Goal: Register for event/course

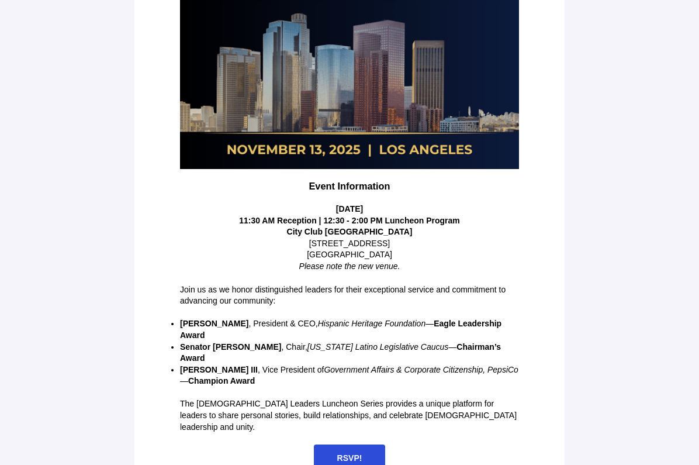
scroll to position [206, 0]
click at [351, 454] on span "RSVP!" at bounding box center [349, 458] width 25 height 9
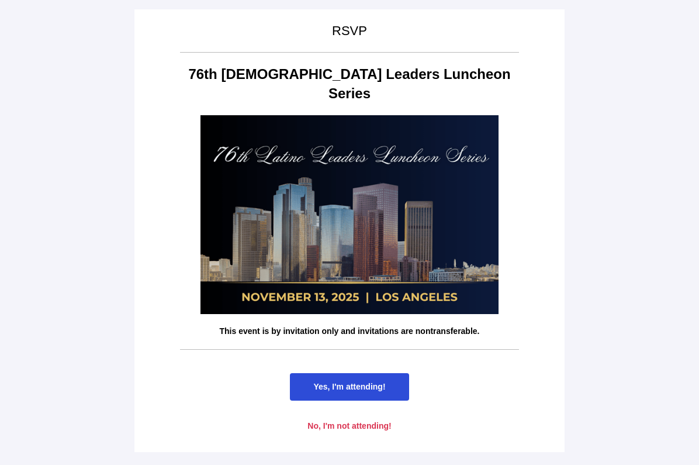
click at [352, 382] on span "Yes, I'm attending!" at bounding box center [349, 386] width 72 height 9
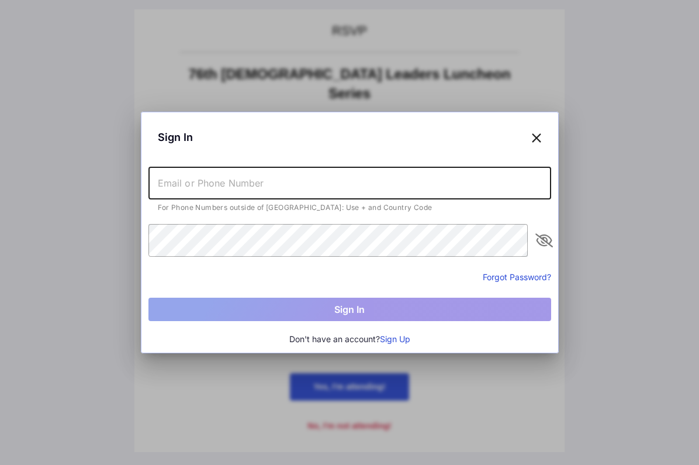
type input "[EMAIL_ADDRESS][DOMAIN_NAME]"
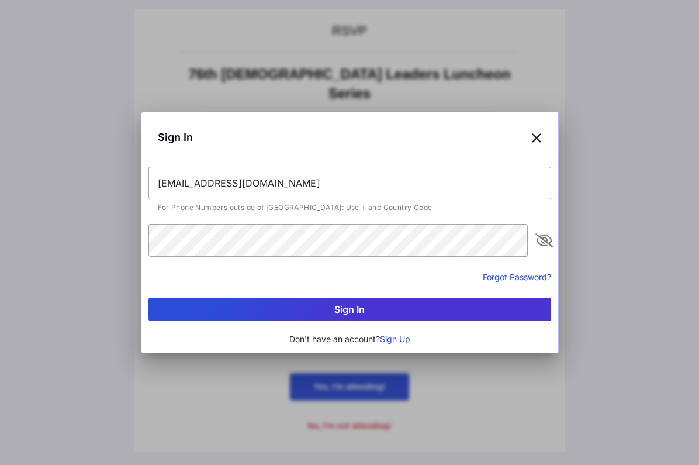
click at [542, 242] on icon "appended action" at bounding box center [544, 240] width 14 height 14
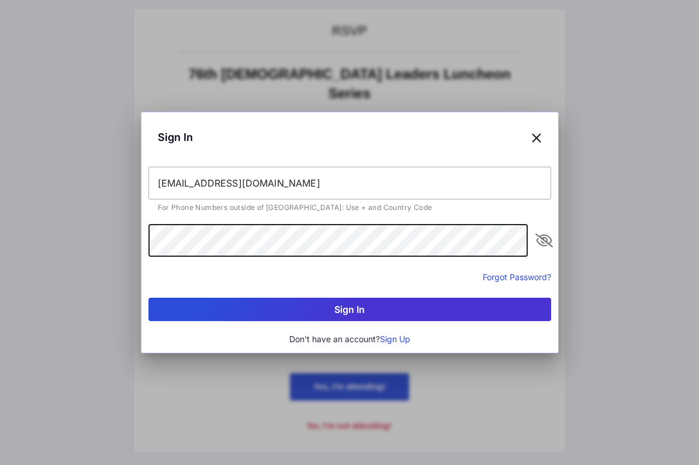
click at [106, 228] on div "Sign In [EMAIL_ADDRESS][DOMAIN_NAME] For Phone Numbers outside of [GEOGRAPHIC_D…" at bounding box center [349, 232] width 699 height 465
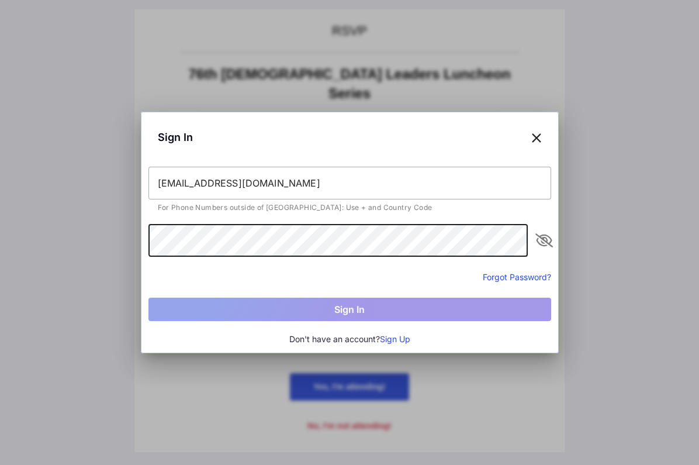
click at [386, 280] on div "Forgot Password?" at bounding box center [349, 276] width 403 height 14
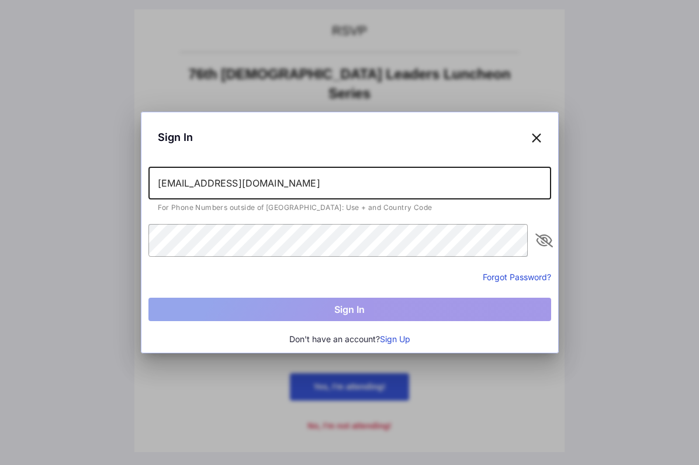
click at [325, 187] on input "[EMAIL_ADDRESS][DOMAIN_NAME]" at bounding box center [349, 183] width 403 height 33
click at [536, 139] on icon at bounding box center [536, 137] width 11 height 17
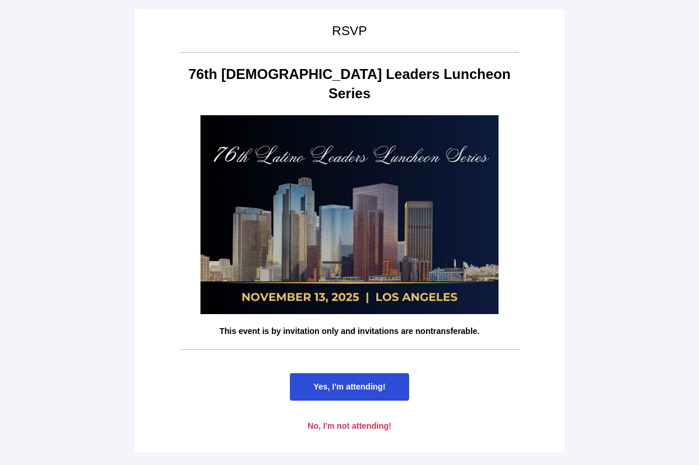
click at [346, 382] on span "Yes, I'm attending!" at bounding box center [349, 386] width 72 height 9
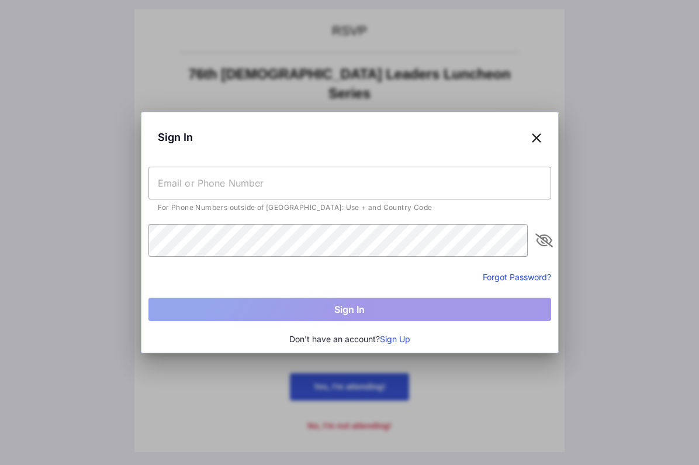
click at [393, 340] on button "Sign Up" at bounding box center [395, 339] width 30 height 13
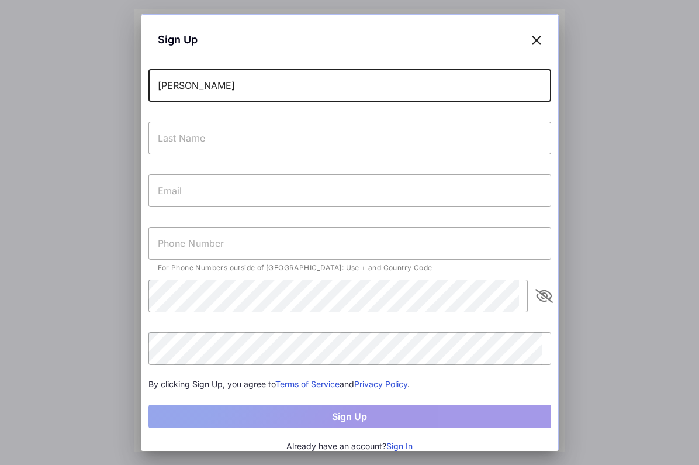
type input "[PERSON_NAME]"
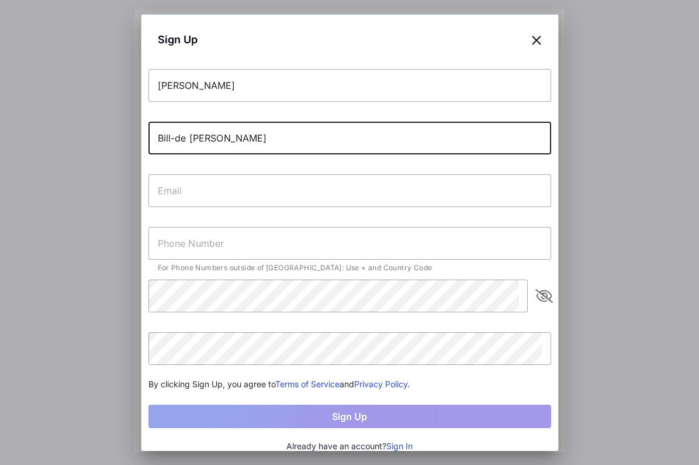
type input "Bill-de [PERSON_NAME]"
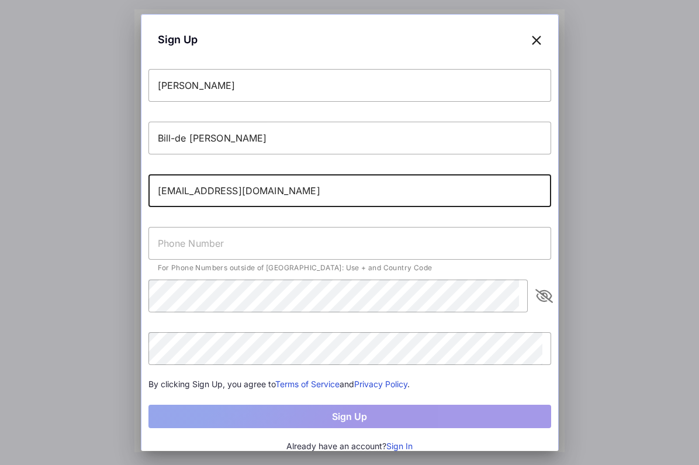
type input "[EMAIL_ADDRESS][DOMAIN_NAME]"
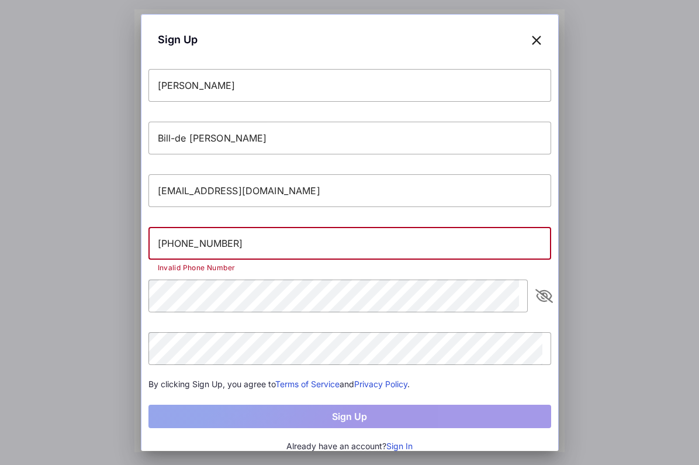
click at [176, 243] on input "[PHONE_NUMBER]" at bounding box center [349, 243] width 403 height 33
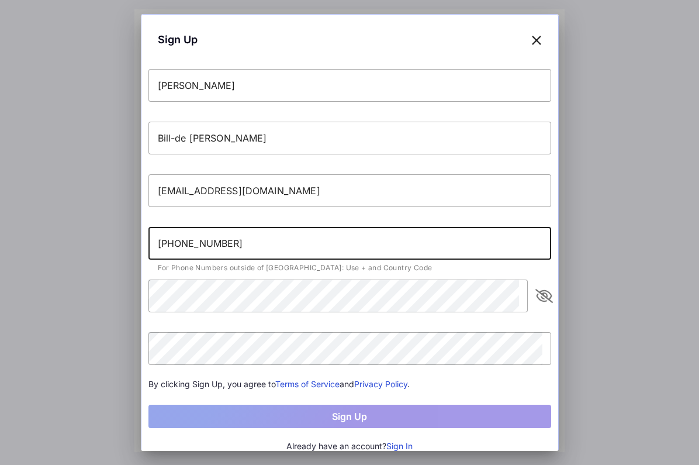
type input "[PHONE_NUMBER]"
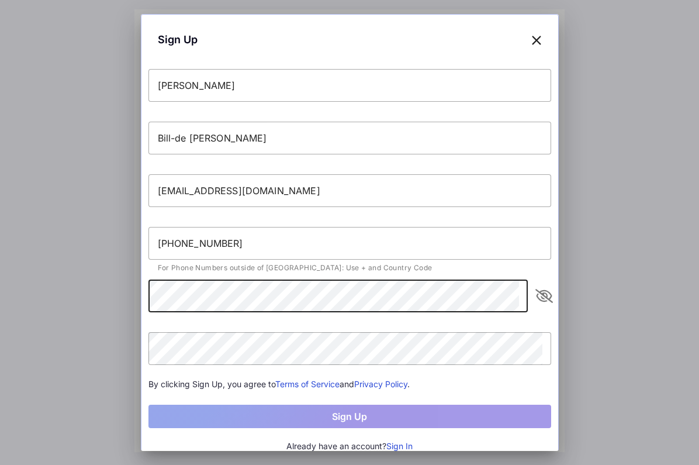
click at [538, 298] on icon "appended action" at bounding box center [544, 296] width 14 height 14
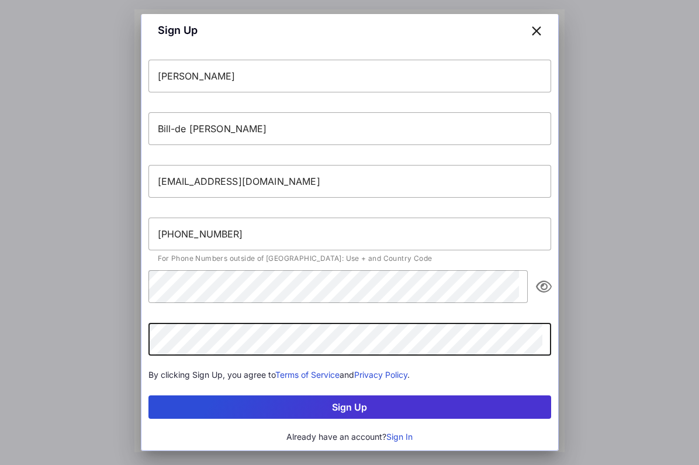
scroll to position [9, 0]
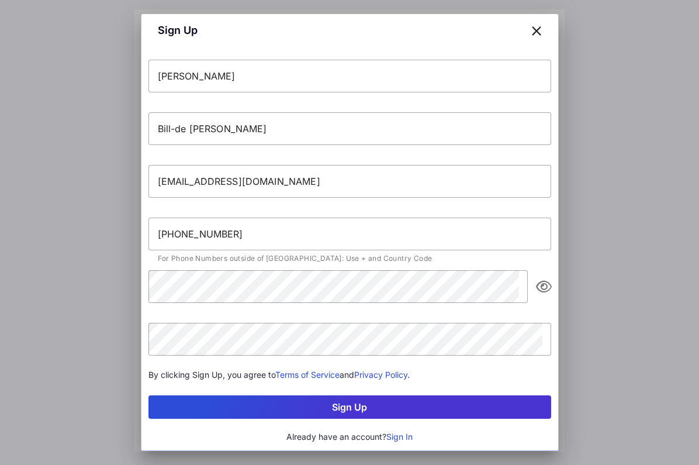
click at [297, 404] on button "Sign Up" at bounding box center [349, 406] width 403 height 23
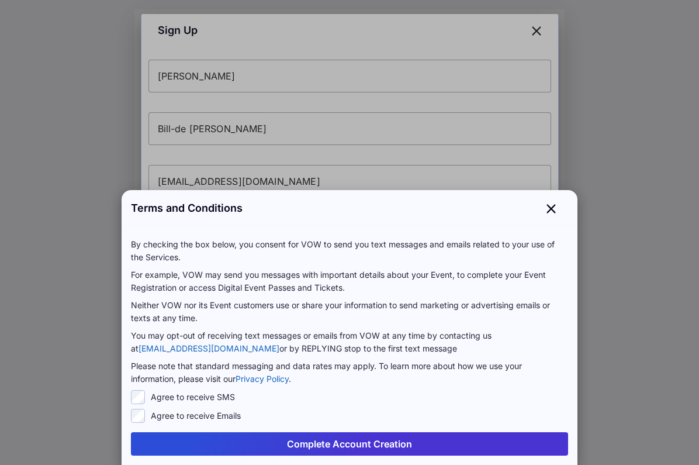
click at [256, 448] on button "Complete Account Creation" at bounding box center [349, 443] width 437 height 23
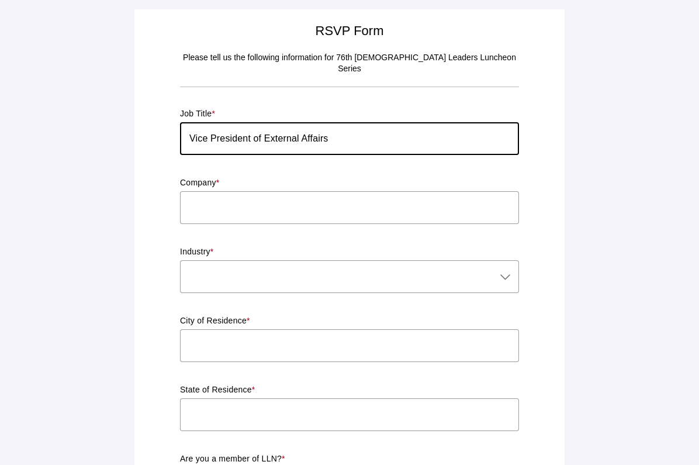
type input "Vice President of External Affairs"
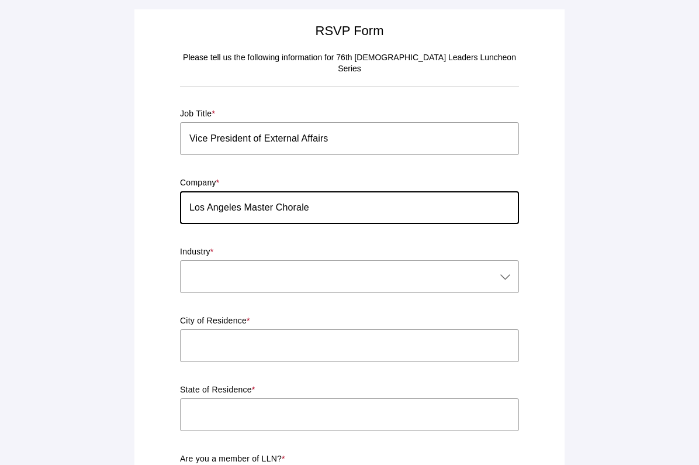
type input "Los Angeles Master Chorale"
click at [242, 269] on div at bounding box center [338, 276] width 316 height 33
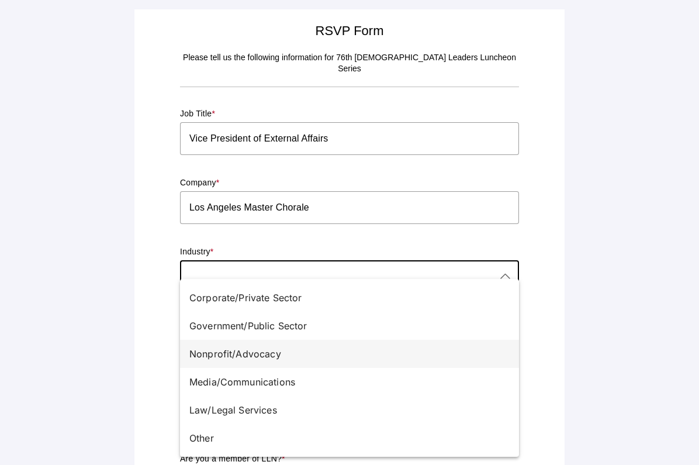
click at [251, 356] on div "Nonprofit/Advocacy" at bounding box center [344, 354] width 311 height 14
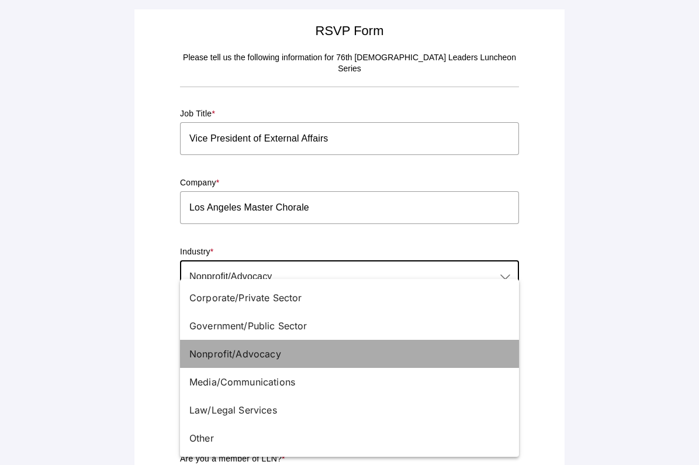
type input "Nonprofit/Advocacy"
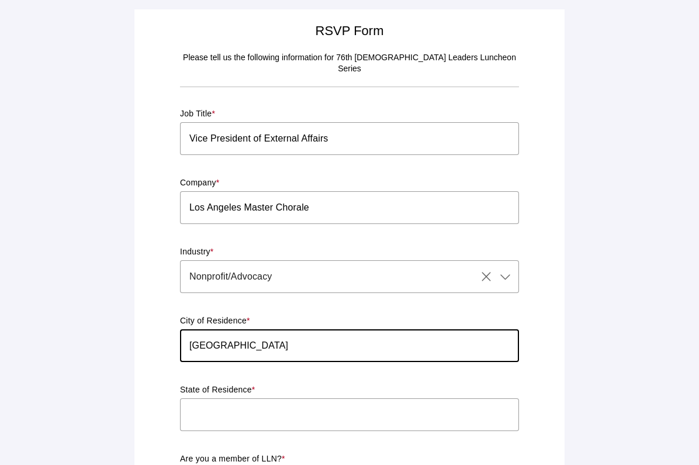
type input "[GEOGRAPHIC_DATA]"
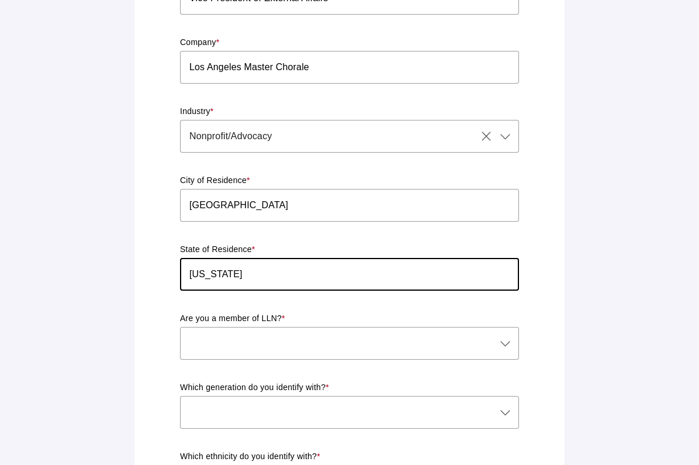
scroll to position [145, 0]
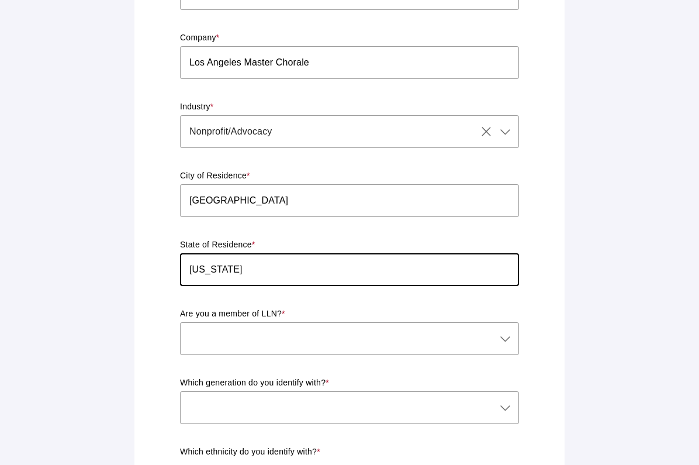
type input "[US_STATE]"
click at [258, 326] on div at bounding box center [338, 338] width 316 height 33
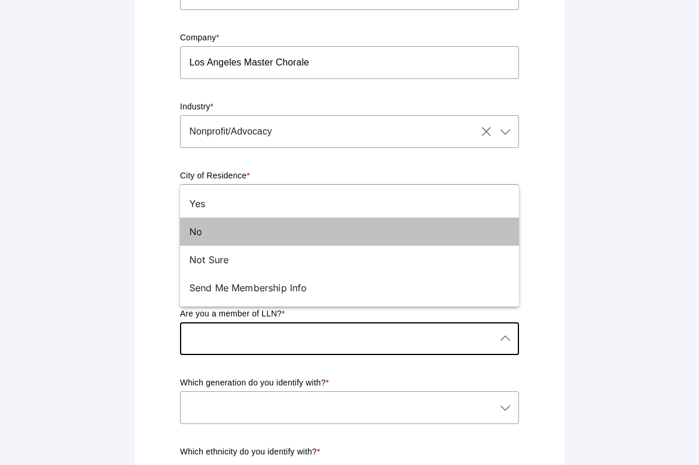
click at [222, 236] on div "No" at bounding box center [344, 231] width 311 height 14
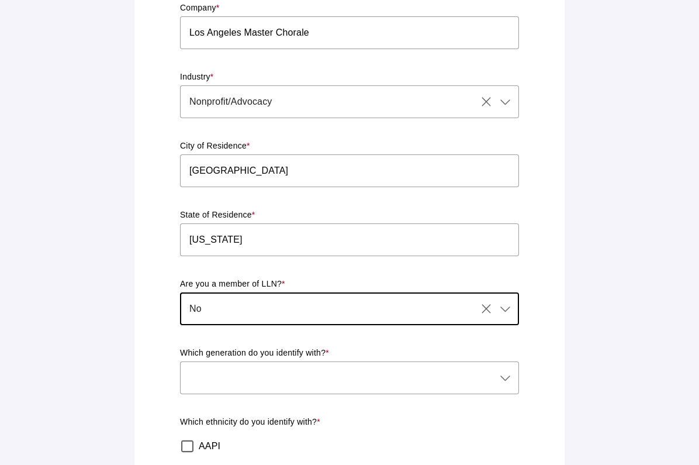
scroll to position [186, 0]
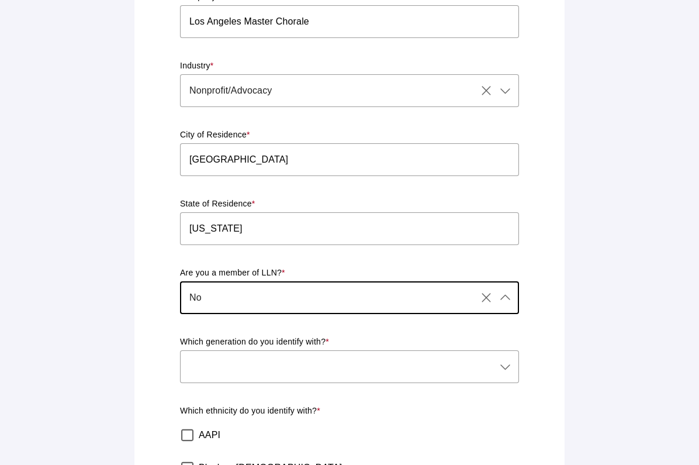
click at [320, 285] on div "No No" at bounding box center [328, 297] width 297 height 33
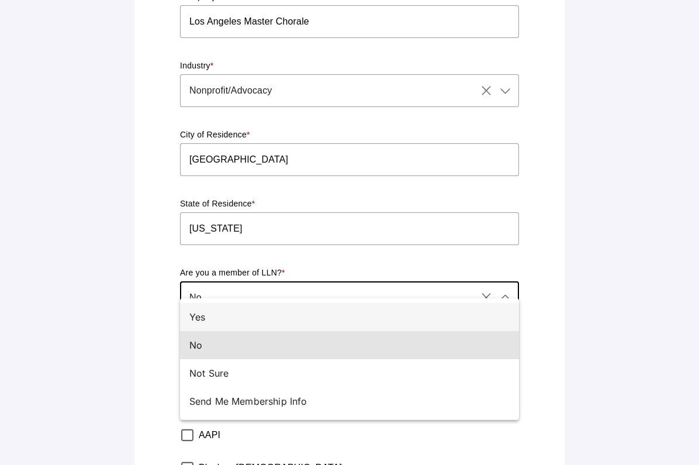
click at [238, 316] on div "Yes" at bounding box center [344, 317] width 311 height 14
type input "Yes"
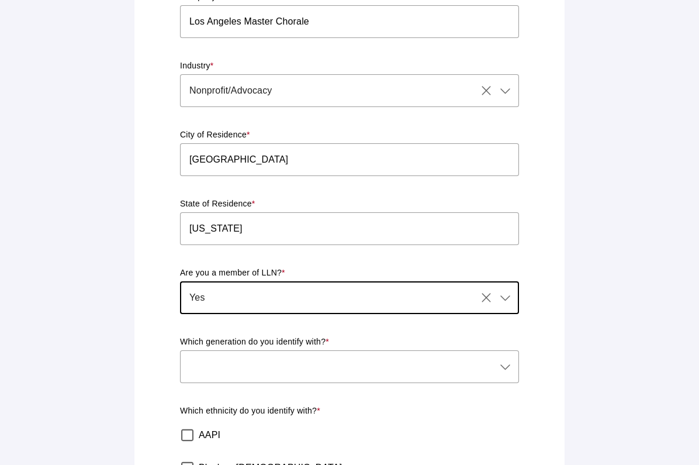
click at [503, 359] on icon at bounding box center [505, 366] width 14 height 14
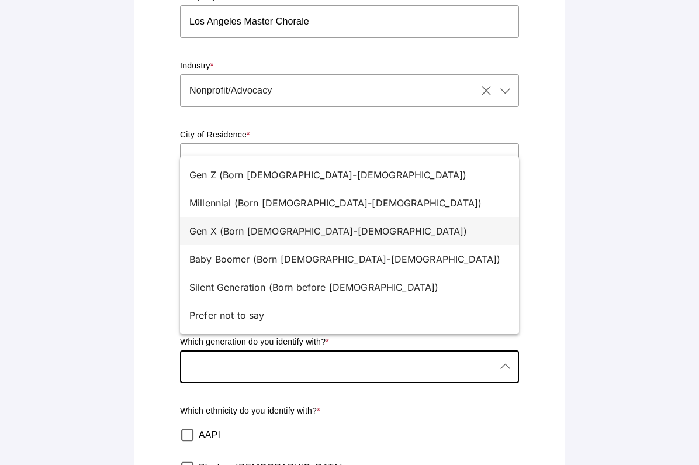
click at [321, 235] on div "Gen X (Born [DEMOGRAPHIC_DATA]-[DEMOGRAPHIC_DATA])" at bounding box center [344, 231] width 311 height 14
type input "Gen X (Born [DEMOGRAPHIC_DATA]-[DEMOGRAPHIC_DATA])"
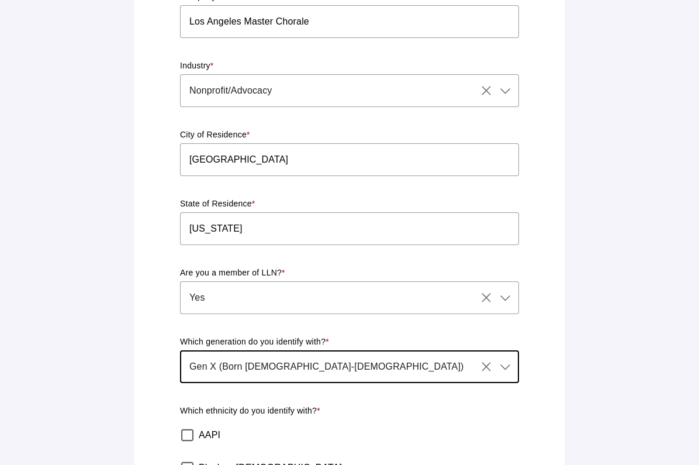
scroll to position [227, 0]
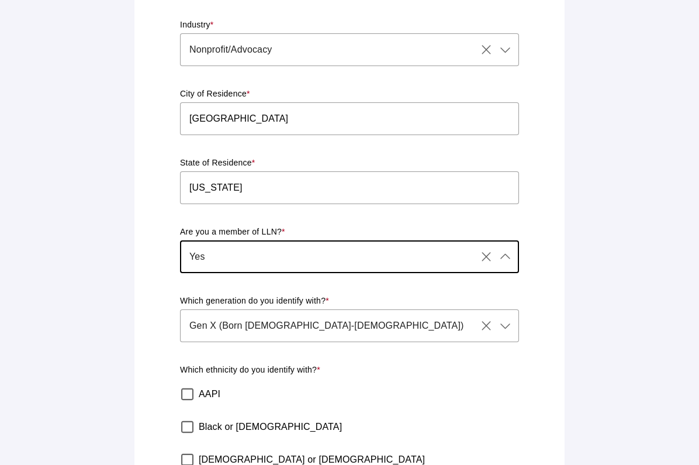
click at [205, 248] on div "Yes Yes" at bounding box center [328, 256] width 297 height 33
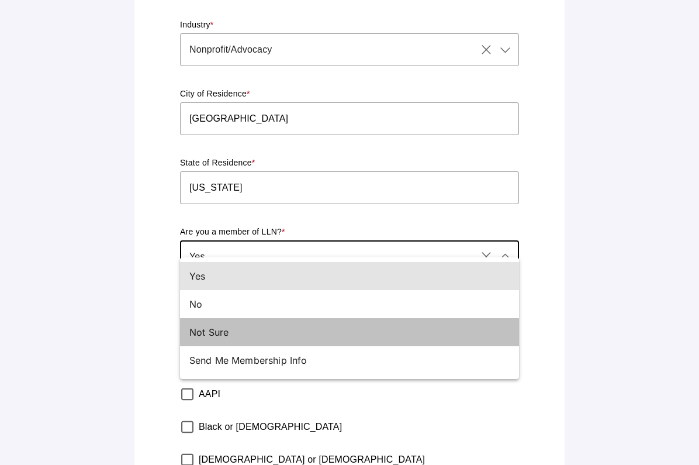
click at [205, 334] on div "Not Sure" at bounding box center [344, 332] width 311 height 14
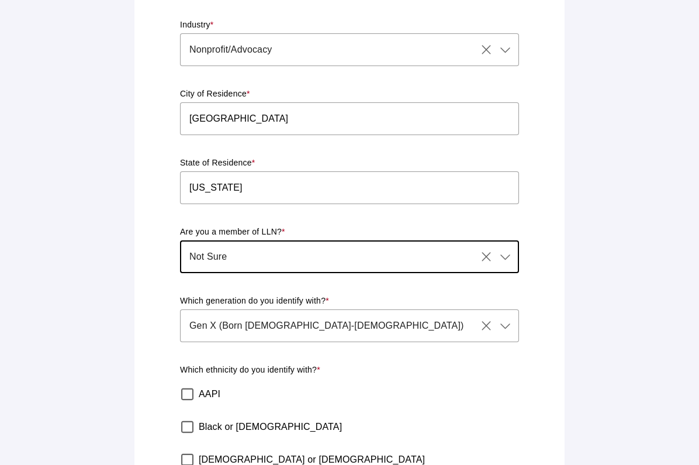
click at [236, 240] on div "Not Sure Not Sure" at bounding box center [328, 256] width 297 height 33
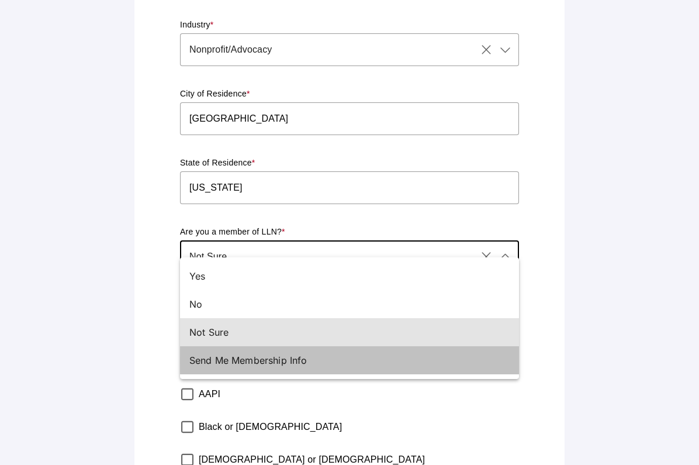
click at [229, 359] on div "Send Me Membership Info" at bounding box center [344, 360] width 311 height 14
type input "Send Me Membership Info"
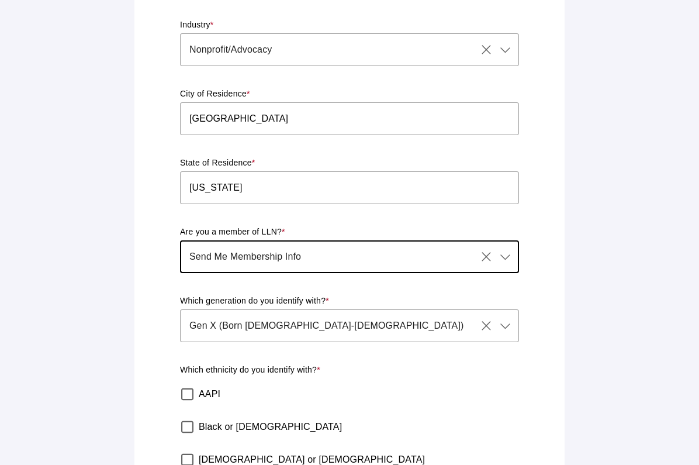
click at [600, 201] on main "RSVP Form Please tell us the following information for 76th [DEMOGRAPHIC_DATA] …" at bounding box center [349, 220] width 699 height 895
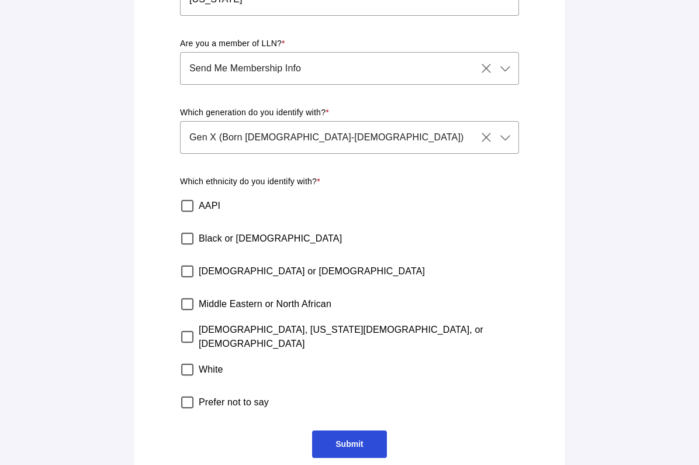
scroll to position [413, 0]
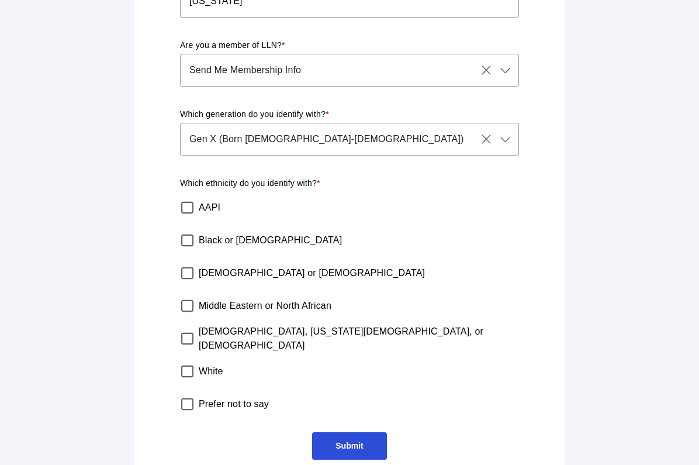
click at [439, 257] on div "[DEMOGRAPHIC_DATA] or [DEMOGRAPHIC_DATA]" at bounding box center [347, 273] width 344 height 33
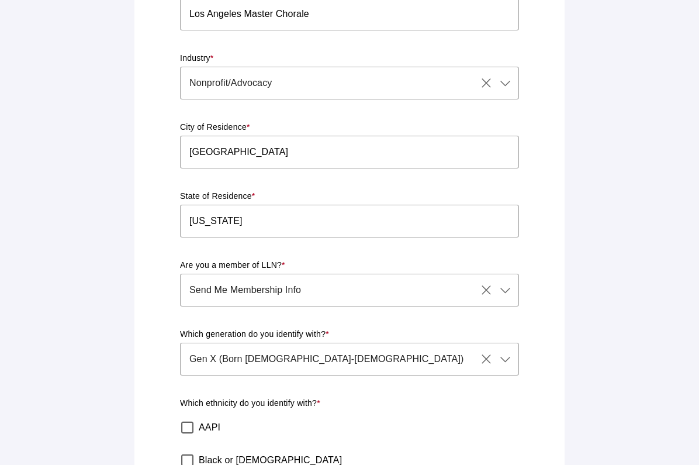
scroll to position [183, 0]
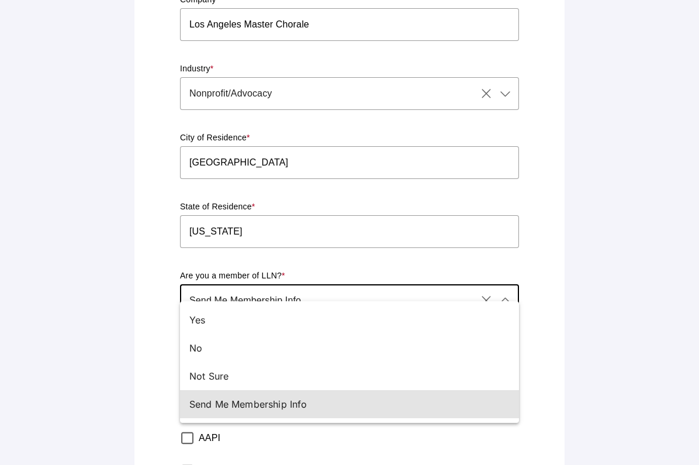
click at [319, 284] on div "Send Me Membership Info Send Me Membership Info" at bounding box center [328, 300] width 297 height 33
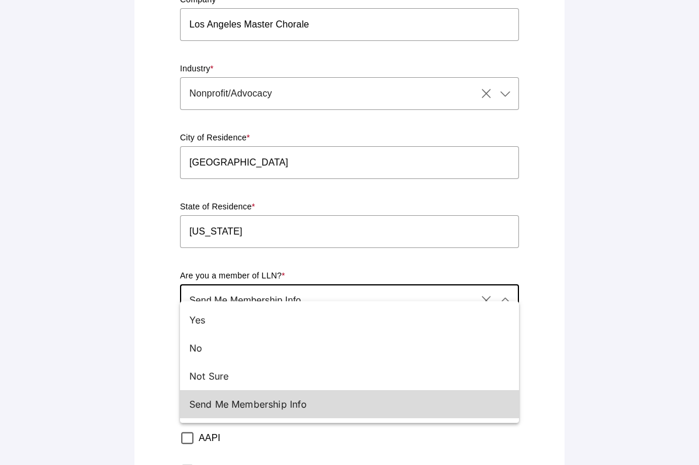
click at [217, 407] on div "Send Me Membership Info" at bounding box center [344, 404] width 311 height 14
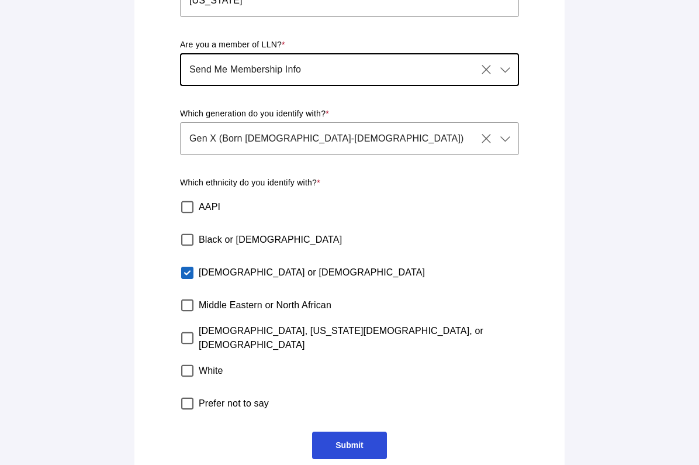
scroll to position [413, 0]
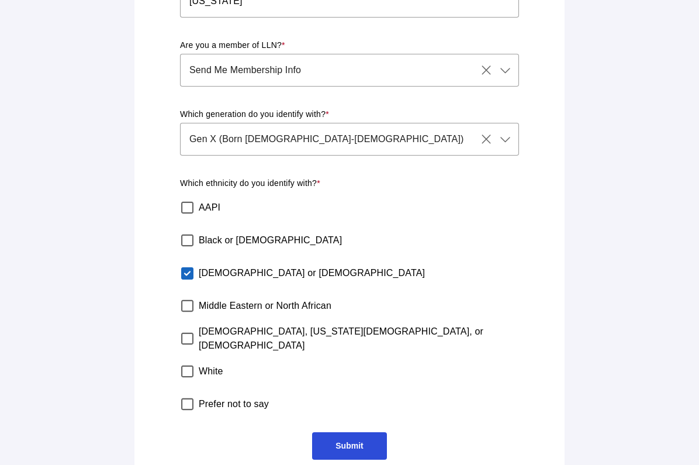
click at [351, 439] on span "Submit" at bounding box center [349, 445] width 74 height 27
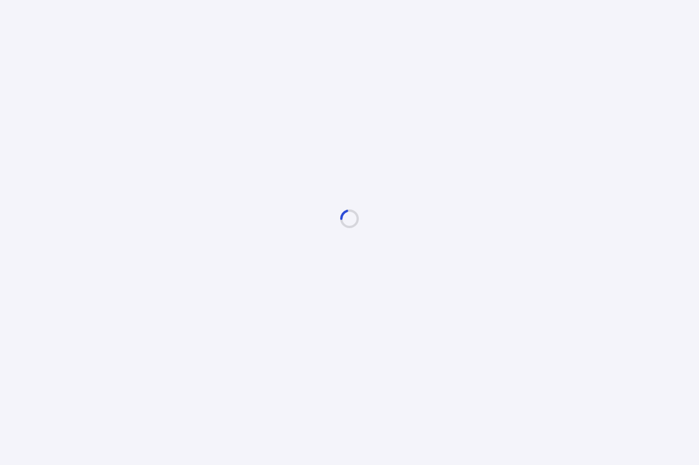
scroll to position [0, 0]
